Goal: Information Seeking & Learning: Understand process/instructions

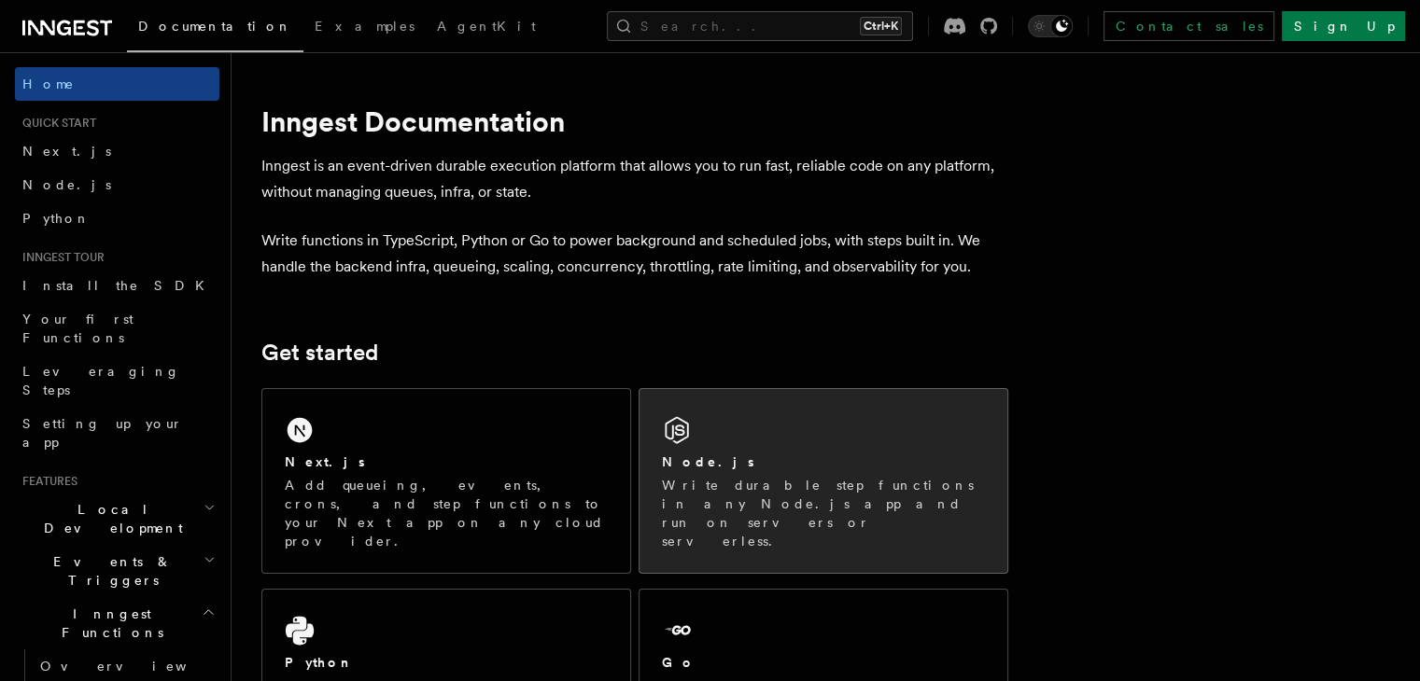
click at [688, 438] on icon at bounding box center [676, 430] width 23 height 27
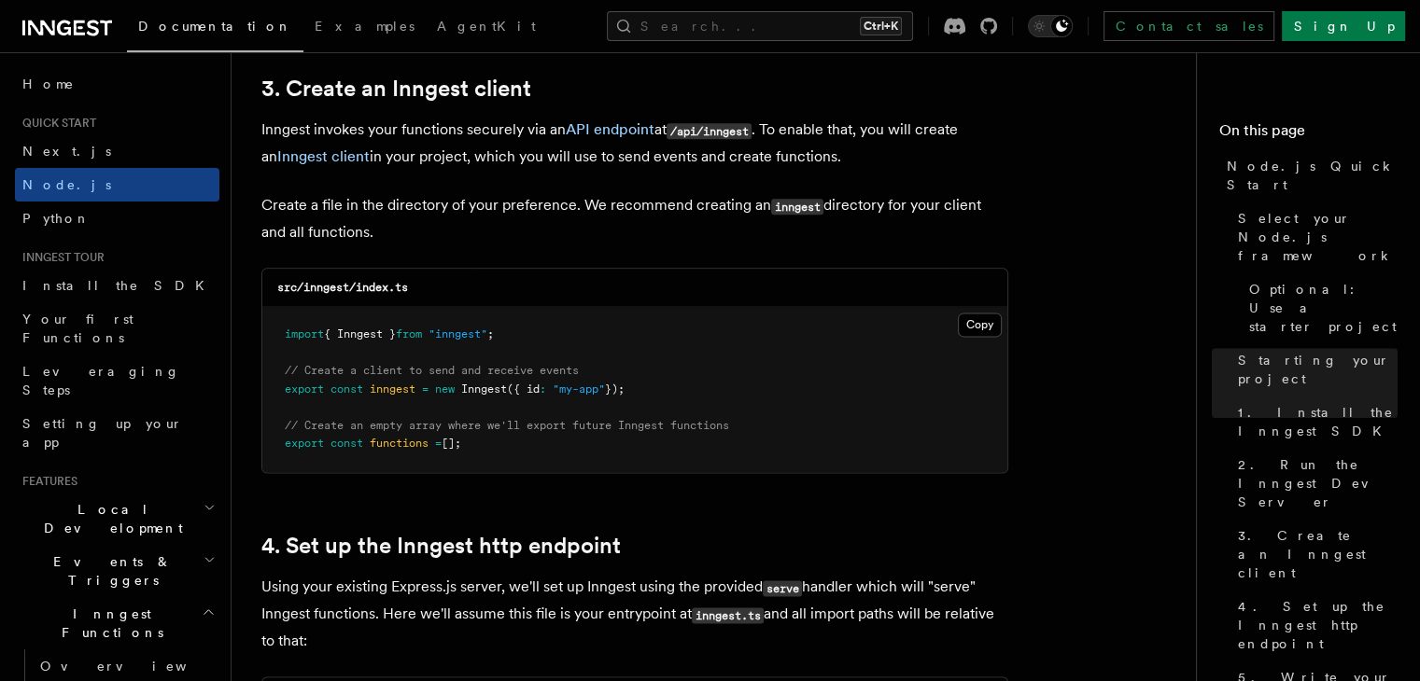
scroll to position [2334, 0]
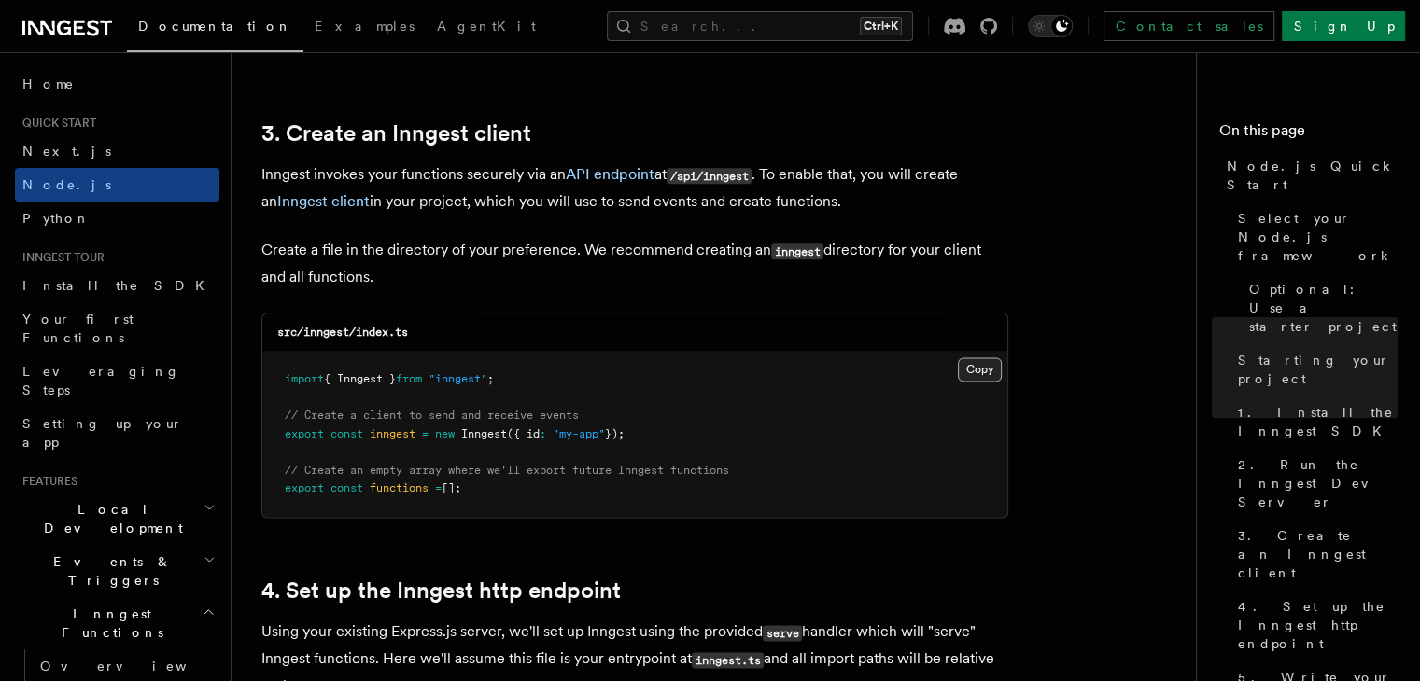
click at [972, 376] on button "Copy Copied" at bounding box center [980, 370] width 44 height 24
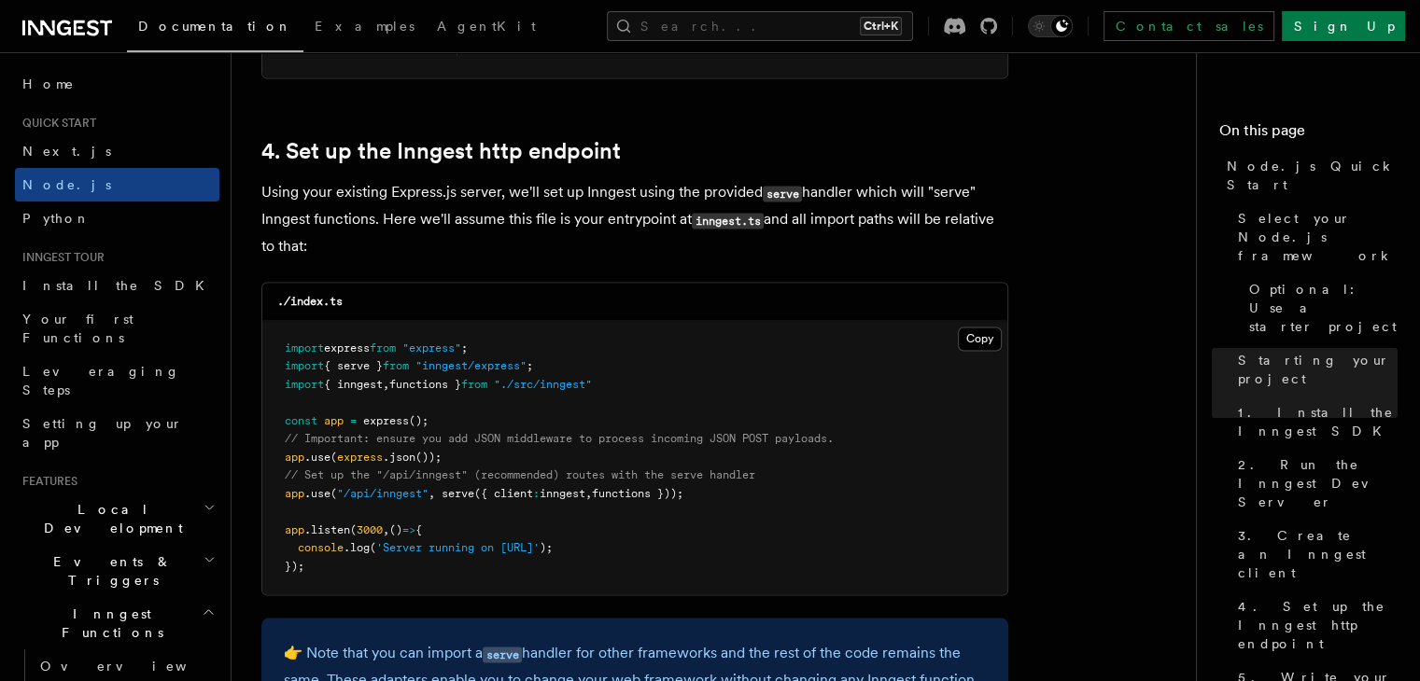
scroll to position [2894, 0]
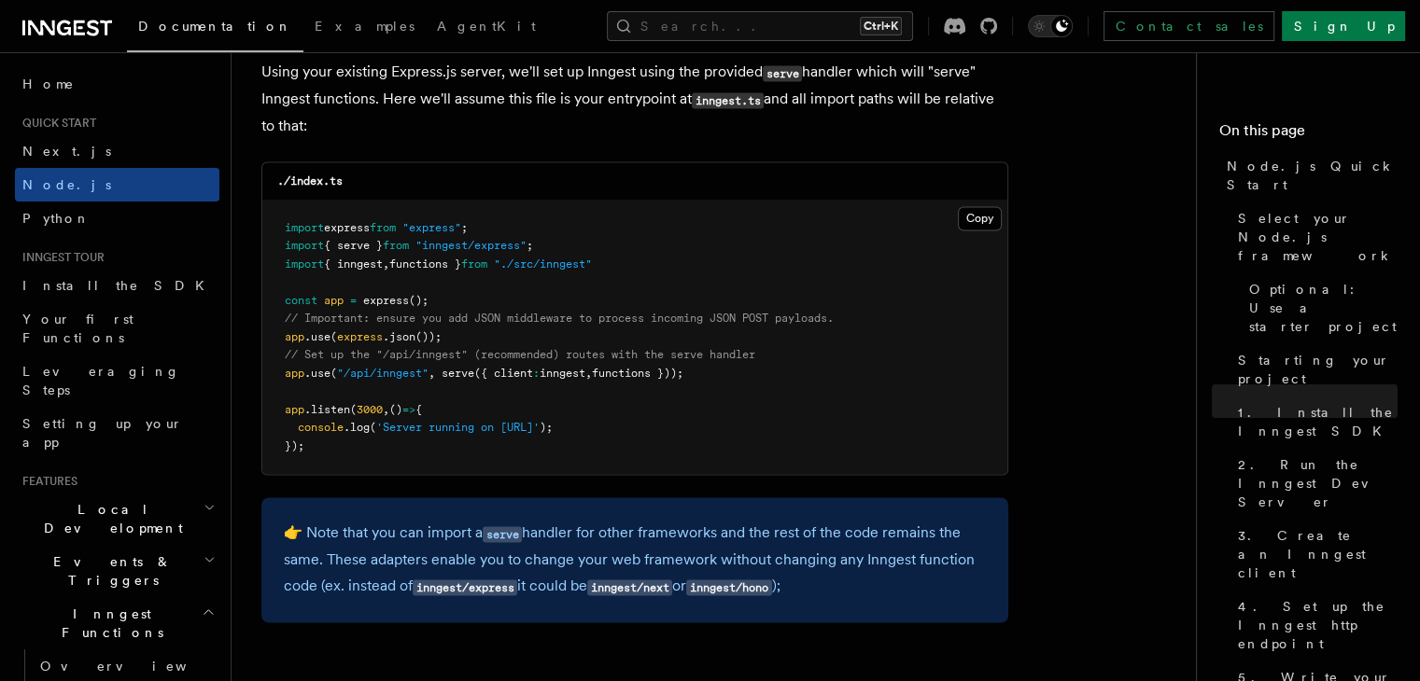
drag, startPoint x: 712, startPoint y: 376, endPoint x: 273, endPoint y: 362, distance: 439.9
click at [273, 362] on pre "import express from "express" ; import { serve } from "inngest/express" ; impor…" at bounding box center [634, 338] width 745 height 274
copy code "// Set up the "/api/inngest" (recommended) routes with the serve handler app .u…"
drag, startPoint x: 284, startPoint y: 244, endPoint x: 571, endPoint y: 246, distance: 287.5
click at [571, 246] on pre "import express from "express" ; import { serve } from "inngest/express" ; impor…" at bounding box center [634, 338] width 745 height 274
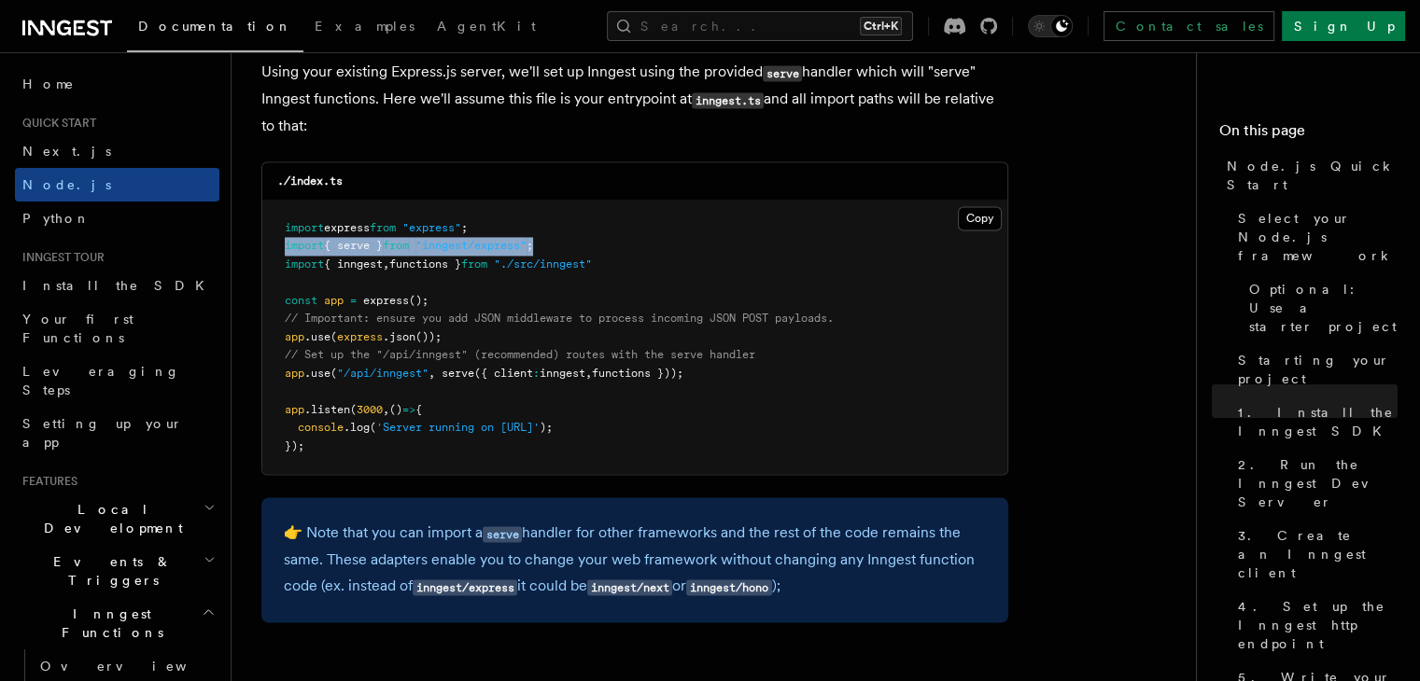
copy span "import { serve } from "inngest/express" ;"
